Goal: Find specific page/section: Find specific page/section

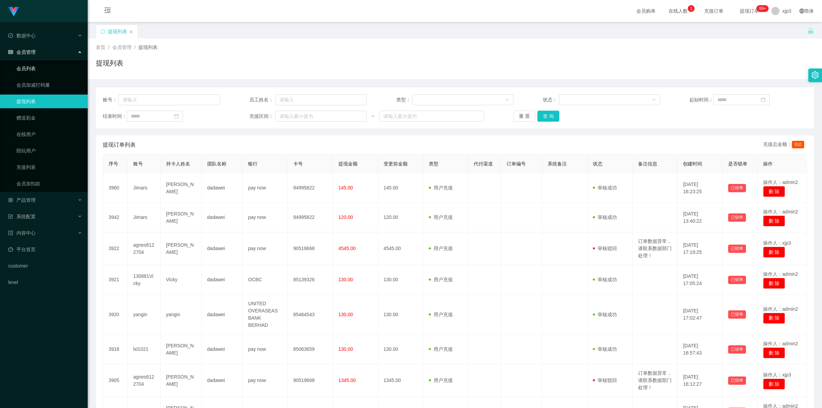
click at [27, 67] on link "会员列表" at bounding box center [49, 69] width 66 height 14
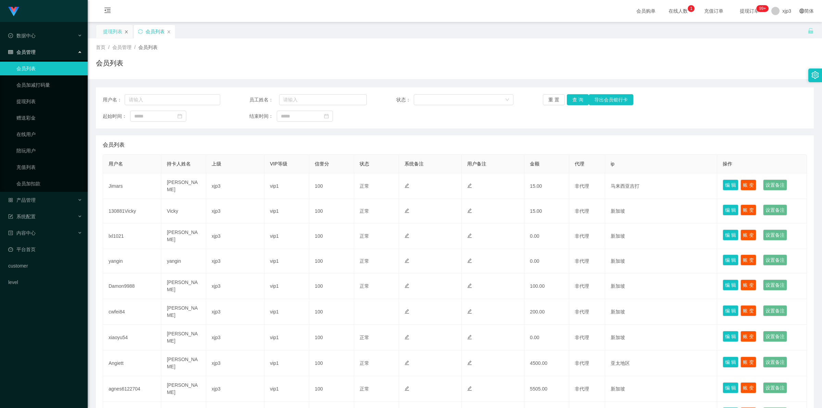
click at [126, 33] on icon "图标: close" at bounding box center [126, 32] width 4 height 4
click at [28, 197] on span "产品管理" at bounding box center [21, 199] width 27 height 5
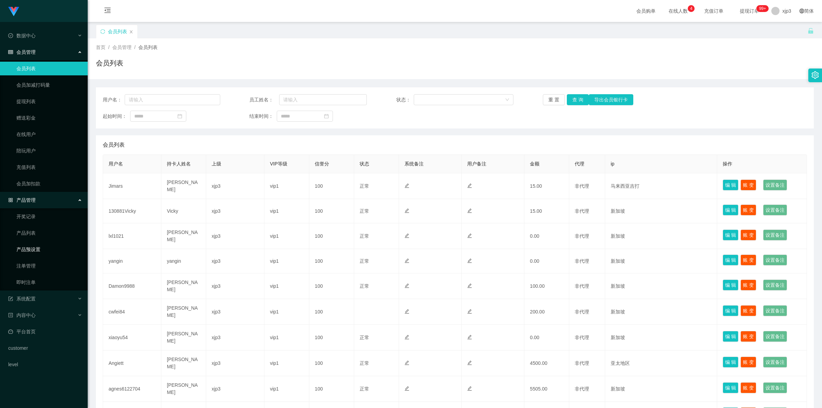
click at [36, 247] on link "产品预设置" at bounding box center [49, 250] width 66 height 14
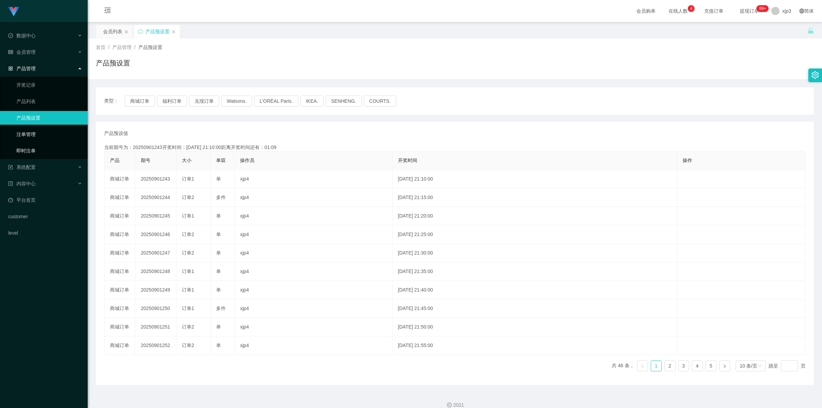
click at [42, 135] on link "注单管理" at bounding box center [49, 134] width 66 height 14
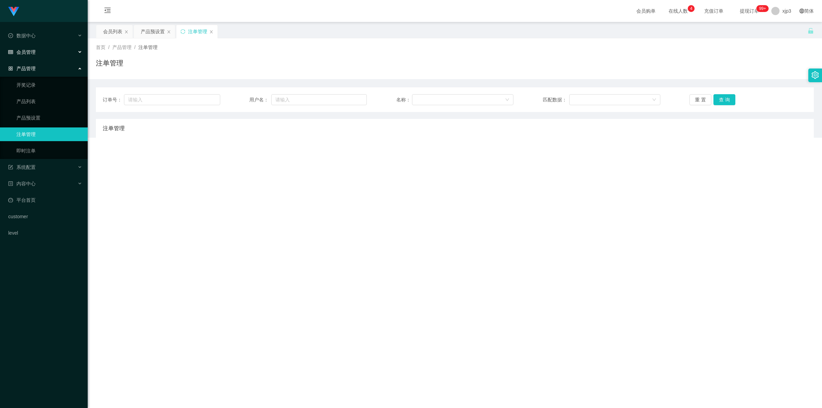
click at [39, 50] on div "会员管理" at bounding box center [44, 52] width 88 height 14
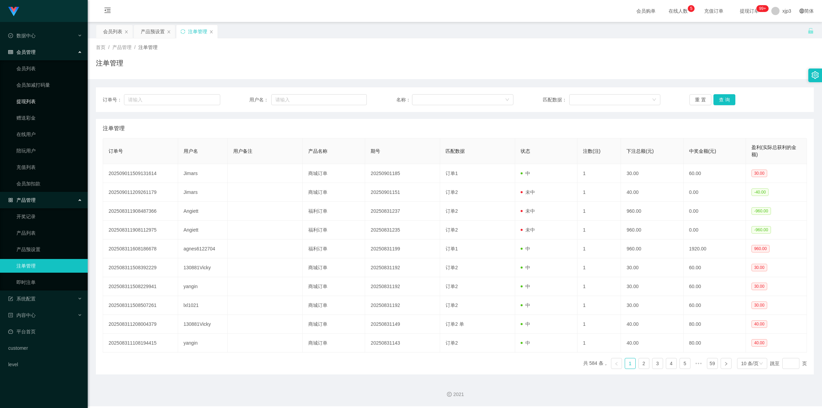
click at [38, 98] on link "提现列表" at bounding box center [49, 102] width 66 height 14
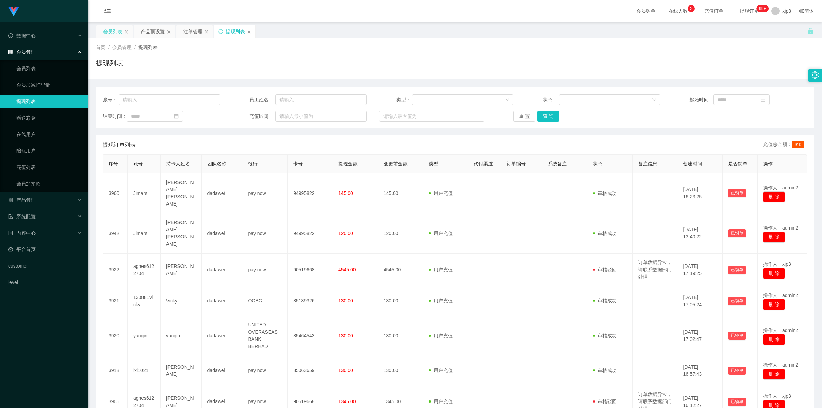
drag, startPoint x: 0, startPoint y: 0, endPoint x: 116, endPoint y: 33, distance: 120.3
click at [116, 33] on div "会员列表" at bounding box center [112, 31] width 19 height 13
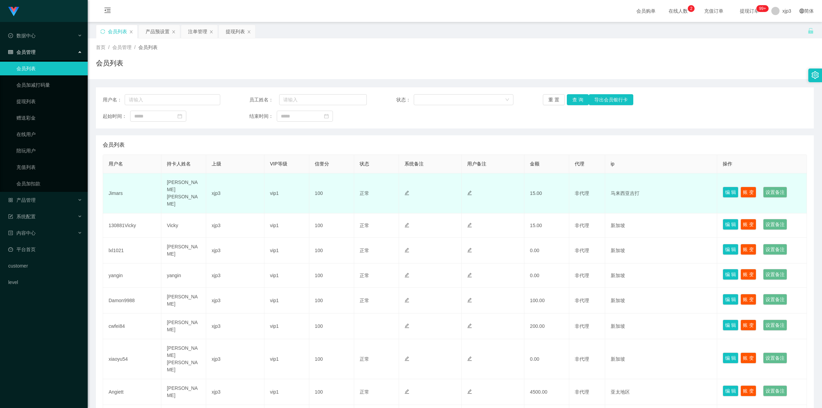
click at [615, 187] on td "马来西亚吉打" at bounding box center [661, 193] width 112 height 40
copy td "西亚"
click at [615, 187] on td "马来西亚吉打" at bounding box center [661, 193] width 112 height 40
copy tr "马来西亚吉打 编 辑 账 变 设置备注"
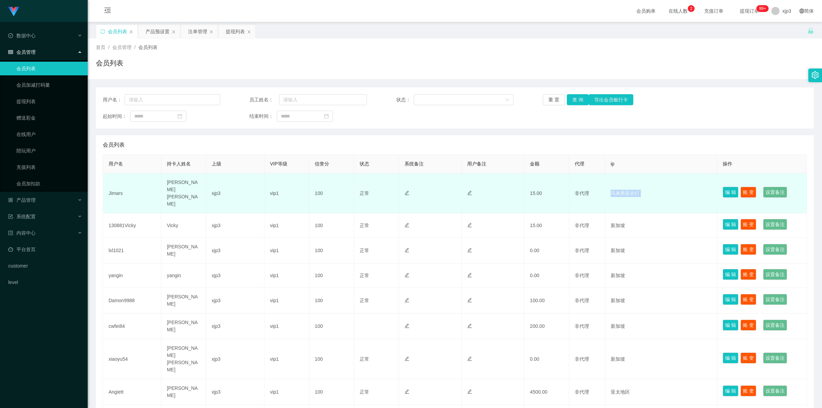
click at [624, 184] on td "马来西亚吉打" at bounding box center [661, 193] width 112 height 40
drag, startPoint x: 618, startPoint y: 187, endPoint x: 671, endPoint y: 189, distance: 52.8
click at [671, 189] on td "马来西亚吉打" at bounding box center [661, 193] width 112 height 40
copy td "[PERSON_NAME]打"
